Goal: Information Seeking & Learning: Learn about a topic

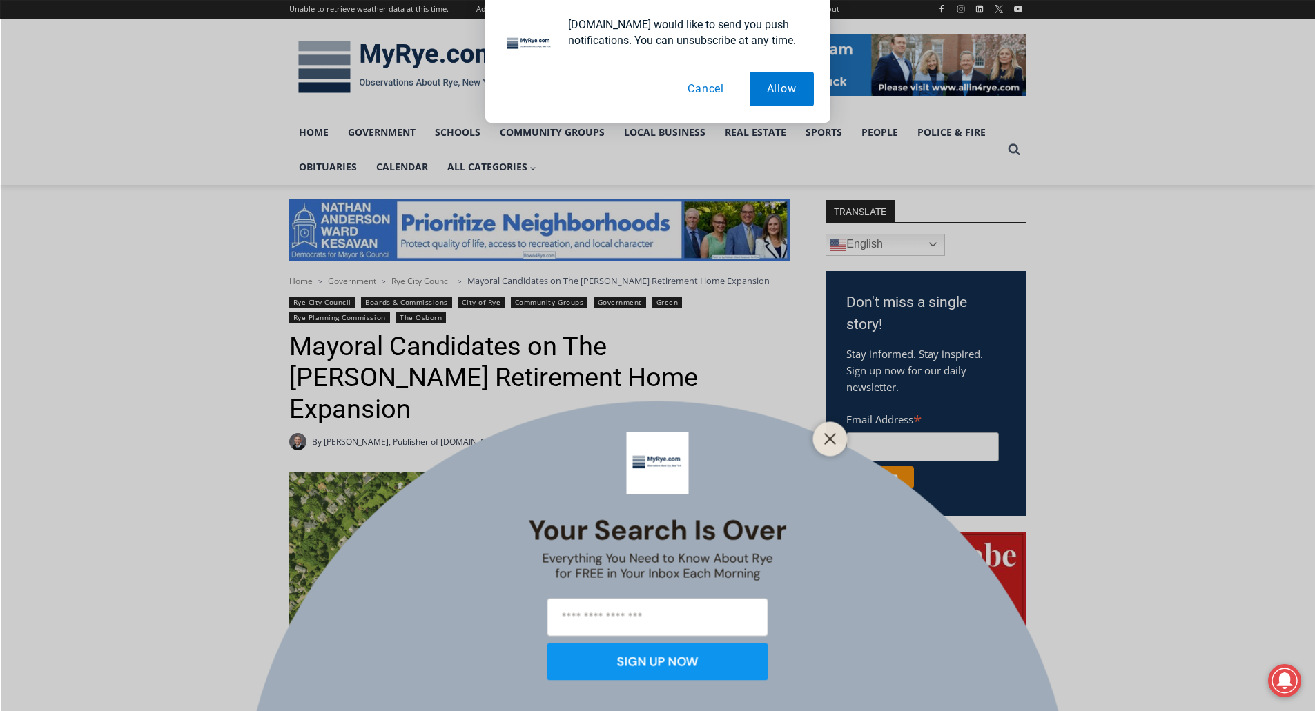
scroll to position [207, 0]
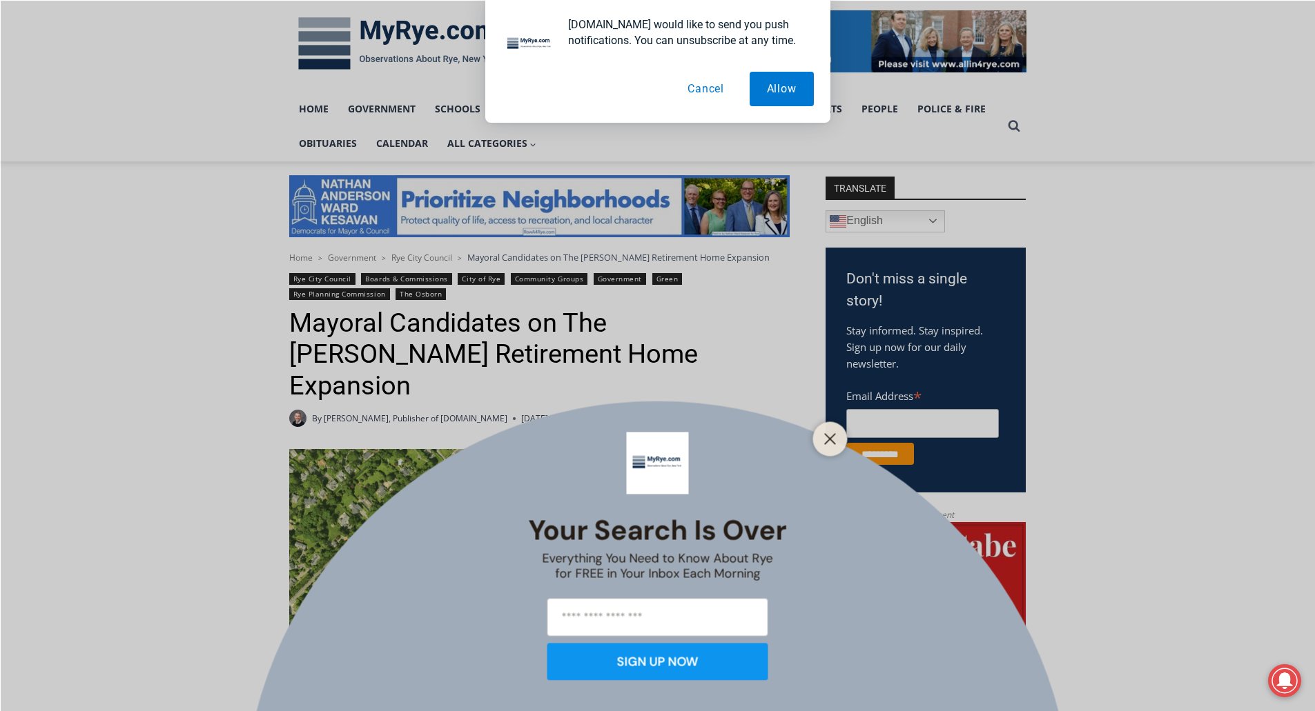
click at [711, 83] on button "Cancel" at bounding box center [705, 89] width 71 height 35
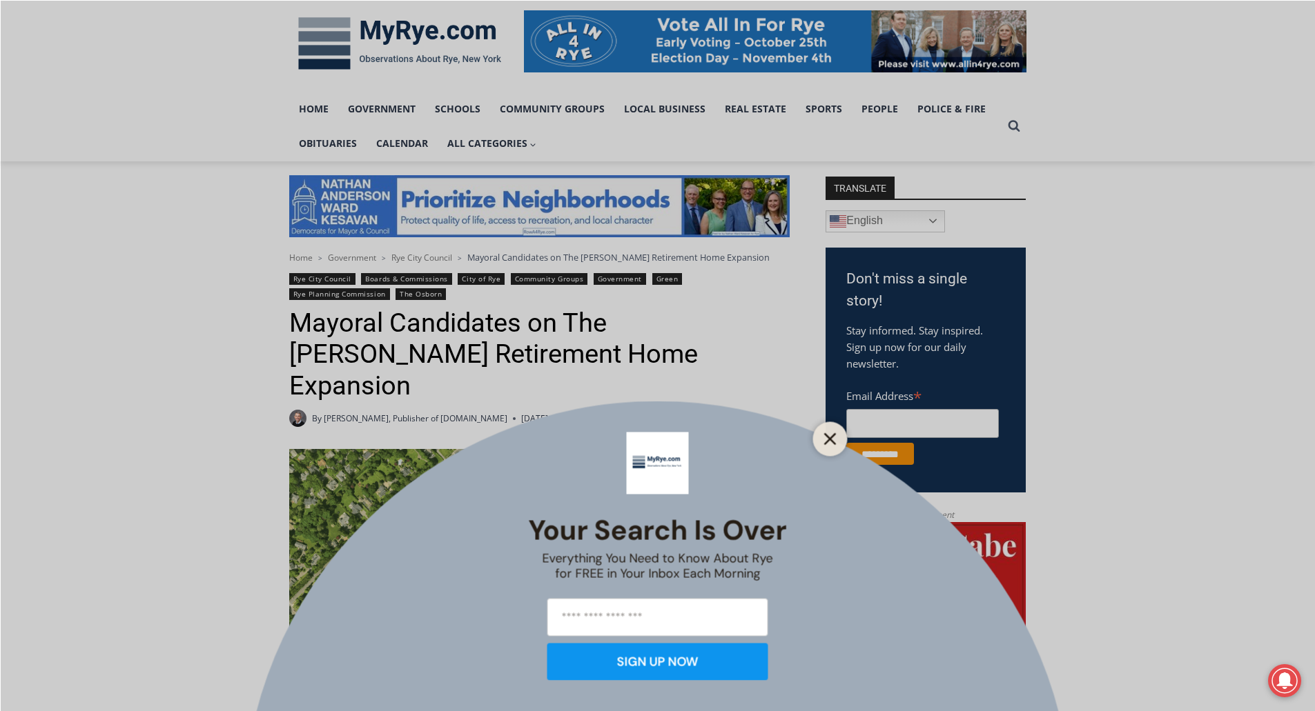
click at [829, 437] on line "Close" at bounding box center [830, 439] width 10 height 10
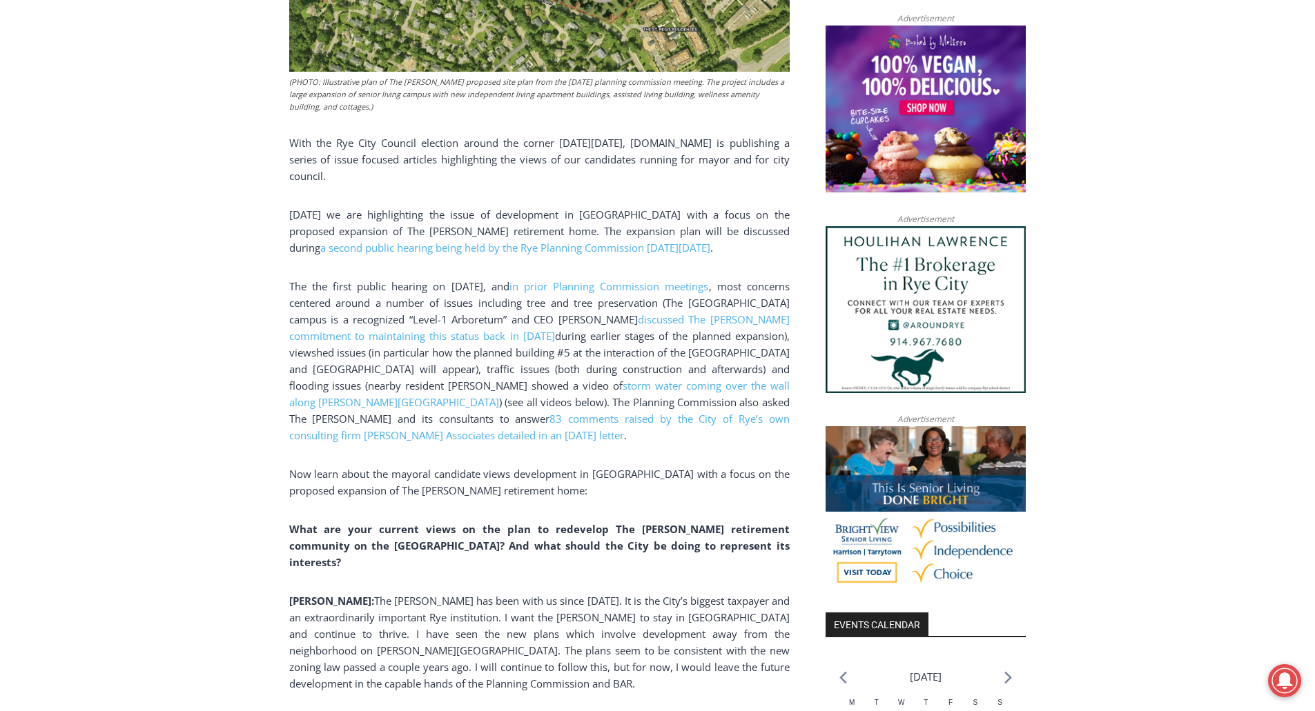
scroll to position [966, 0]
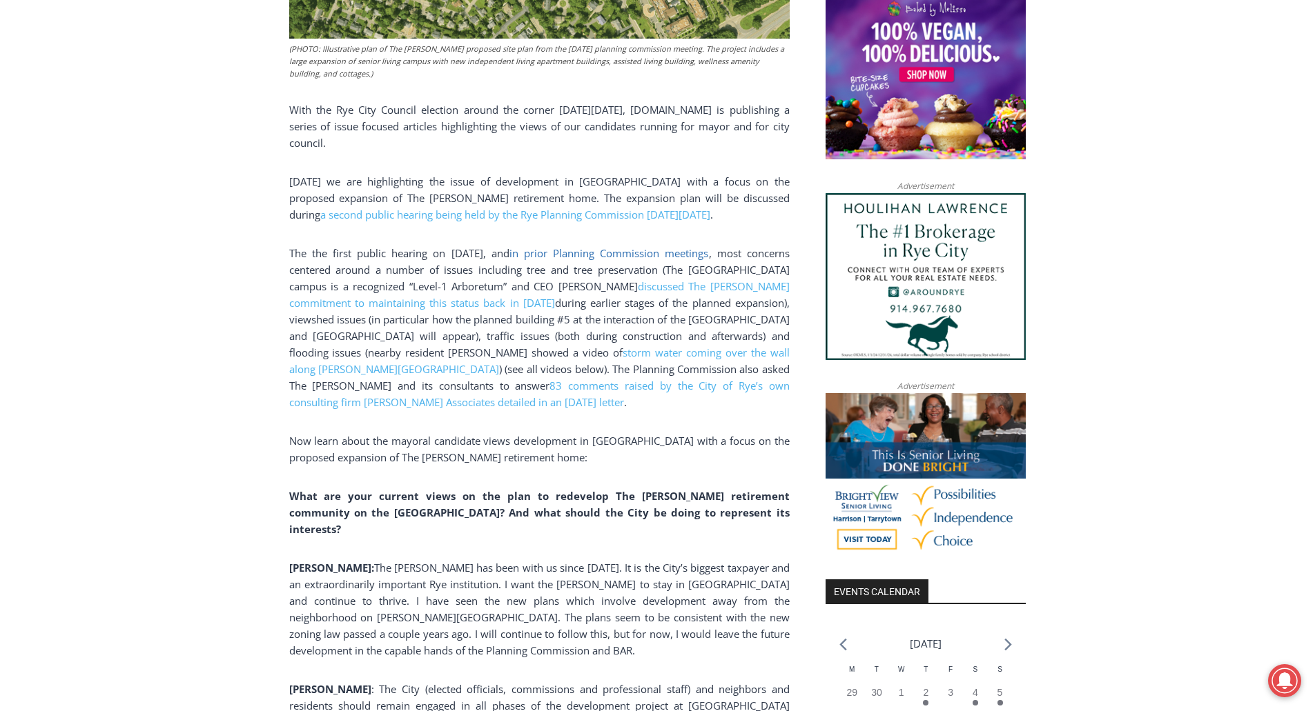
click at [596, 246] on span "in prior Planning Commission meetings" at bounding box center [608, 253] width 199 height 14
click at [631, 346] on link "storm water coming over the wall along [PERSON_NAME][GEOGRAPHIC_DATA]" at bounding box center [539, 361] width 500 height 30
click at [444, 379] on span "83 comments raised by the City of Rye’s own consulting firm [PERSON_NAME] Assoc…" at bounding box center [539, 394] width 500 height 30
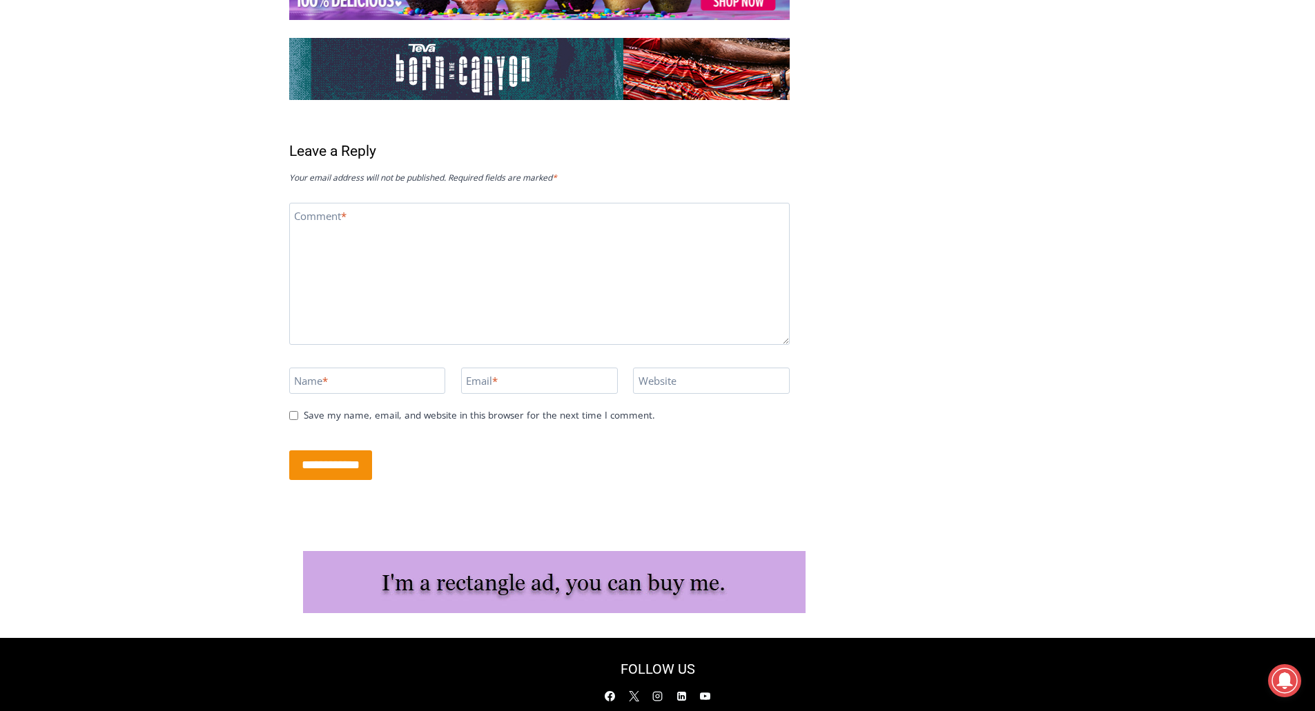
scroll to position [3298, 0]
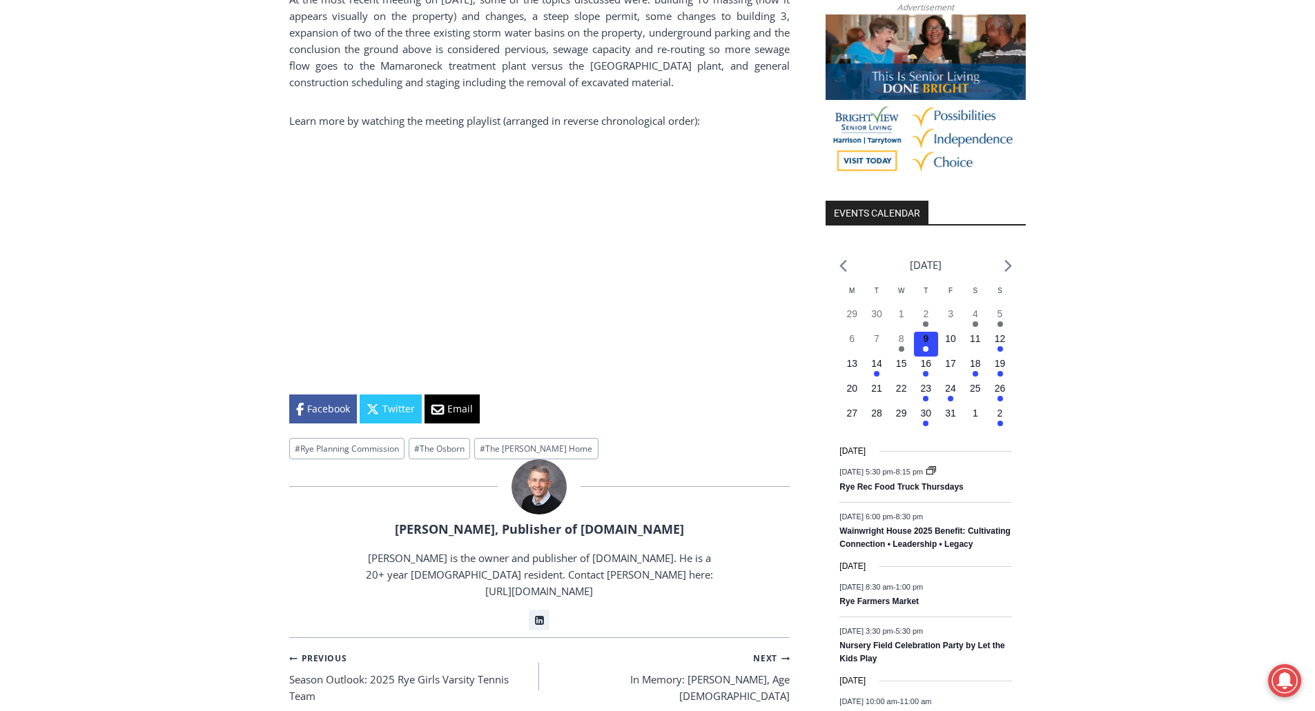
scroll to position [1104, 0]
